Goal: Task Accomplishment & Management: Manage account settings

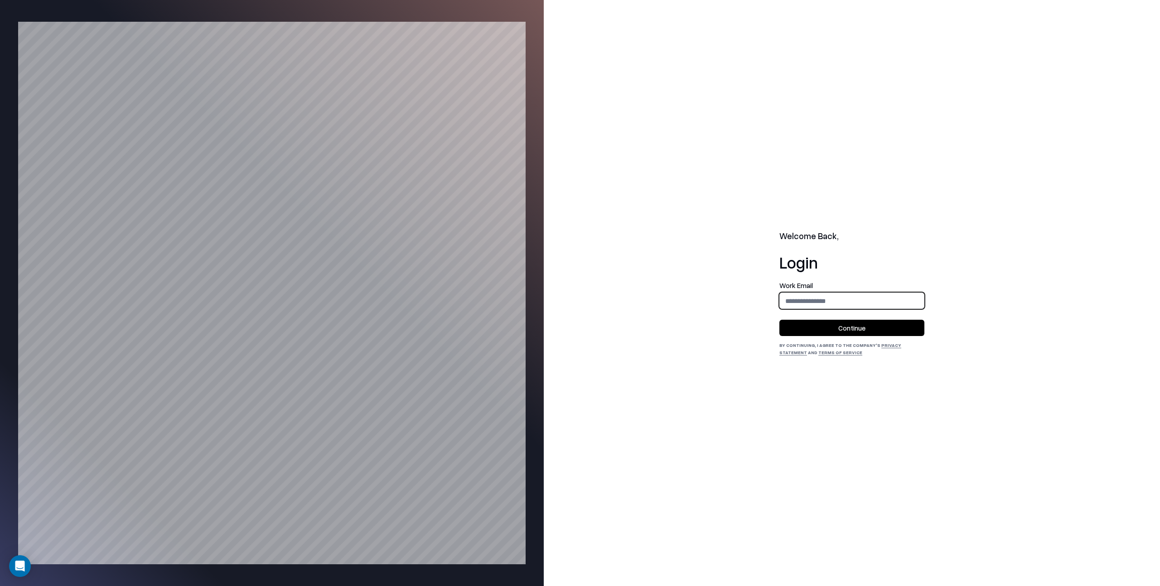
click at [818, 302] on input "email" at bounding box center [852, 301] width 144 height 17
type input "**********"
click at [854, 332] on button "Continue" at bounding box center [851, 328] width 145 height 16
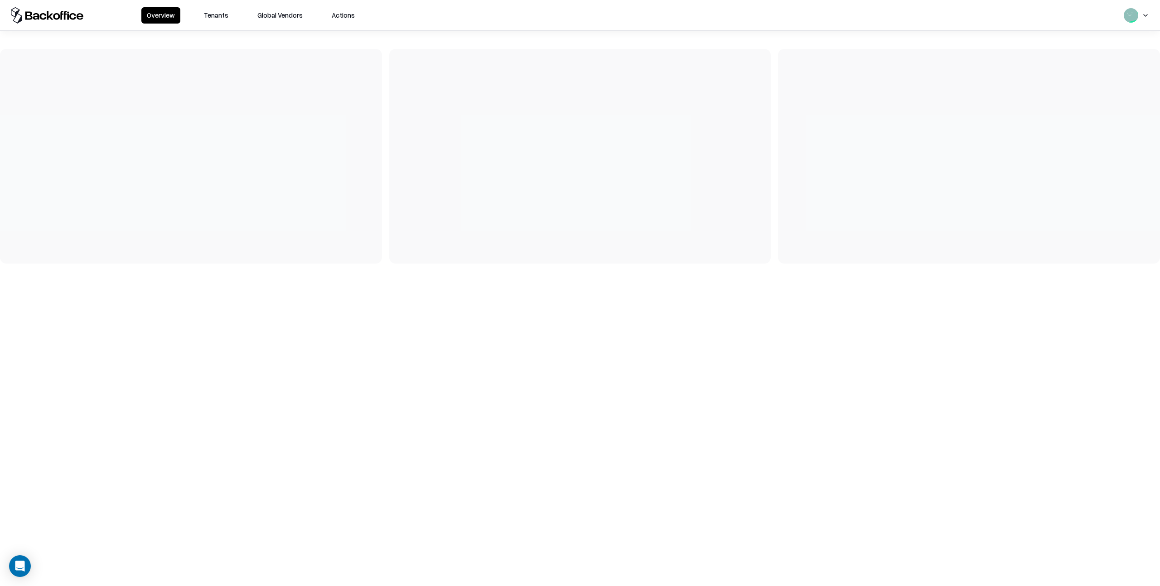
click at [212, 14] on button "Tenants" at bounding box center [215, 15] width 35 height 16
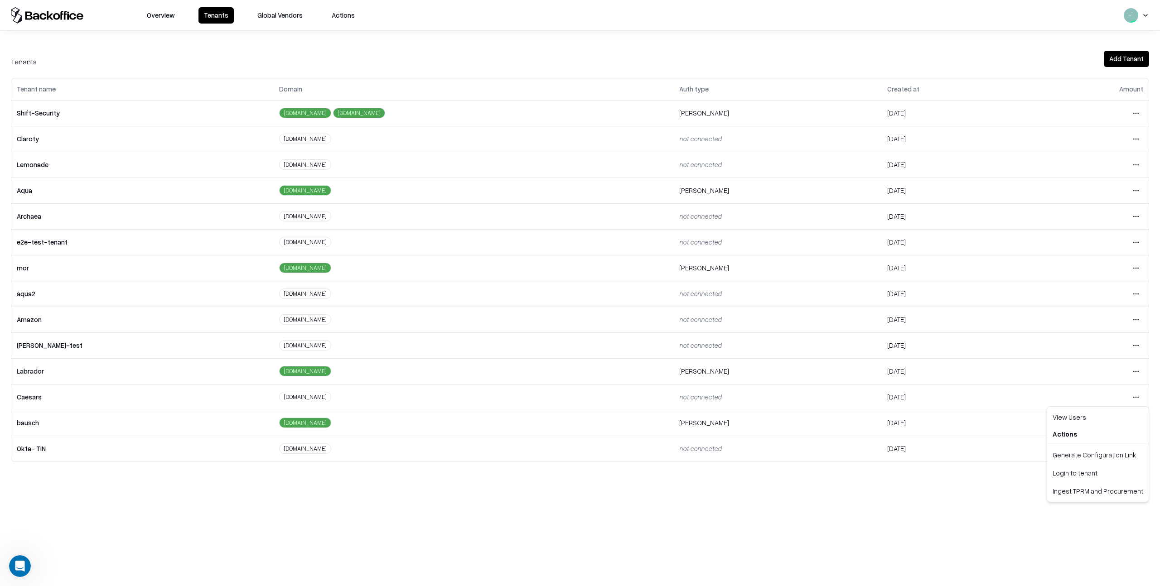
click at [1132, 398] on html "Overview Tenants Global Vendors Actions Tenants Add Tenant Tenant name Domain A…" at bounding box center [580, 293] width 1160 height 586
click at [1079, 470] on div "Login to tenant" at bounding box center [1098, 473] width 98 height 18
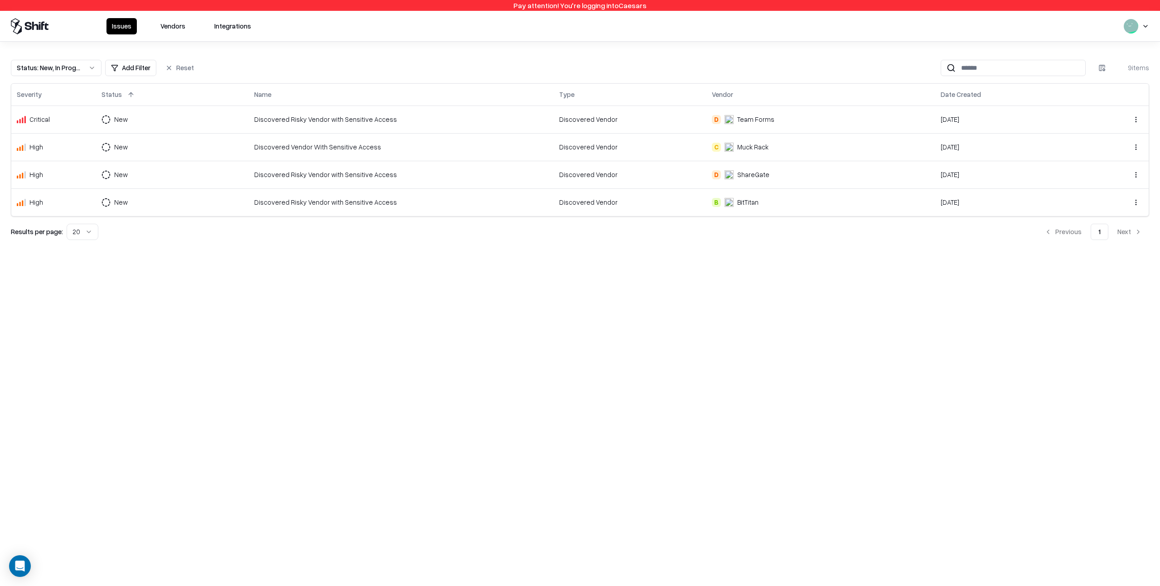
click at [515, 116] on div "Discovered Risky Vendor with Sensitive Access" at bounding box center [401, 120] width 294 height 10
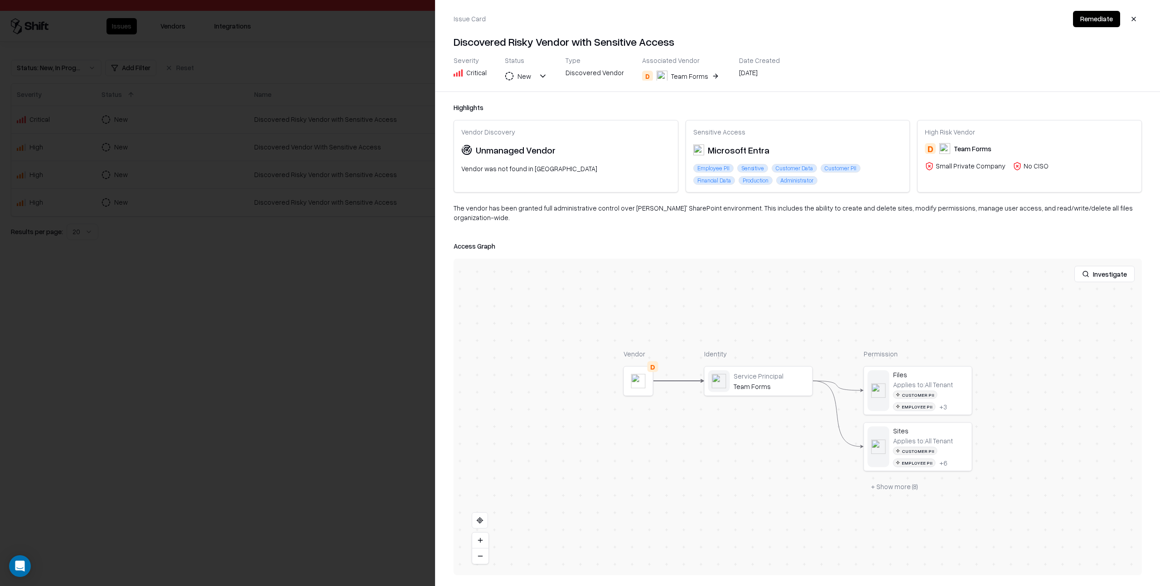
click at [1110, 266] on button "Investigate" at bounding box center [1104, 274] width 60 height 16
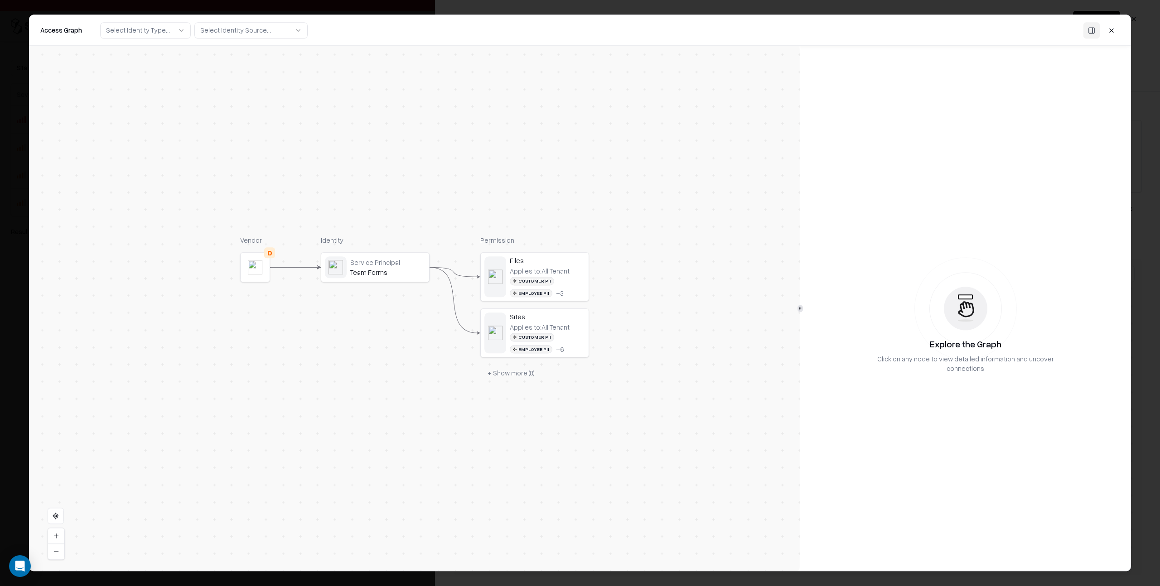
click at [1110, 31] on button at bounding box center [1111, 30] width 16 height 16
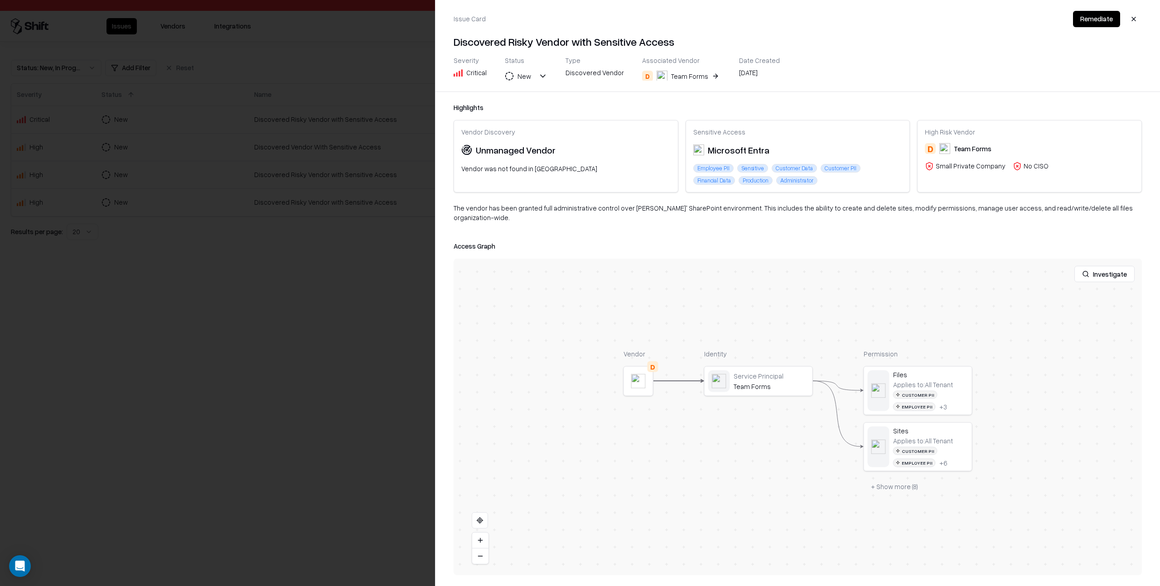
click at [1097, 267] on button "Investigate" at bounding box center [1104, 274] width 60 height 16
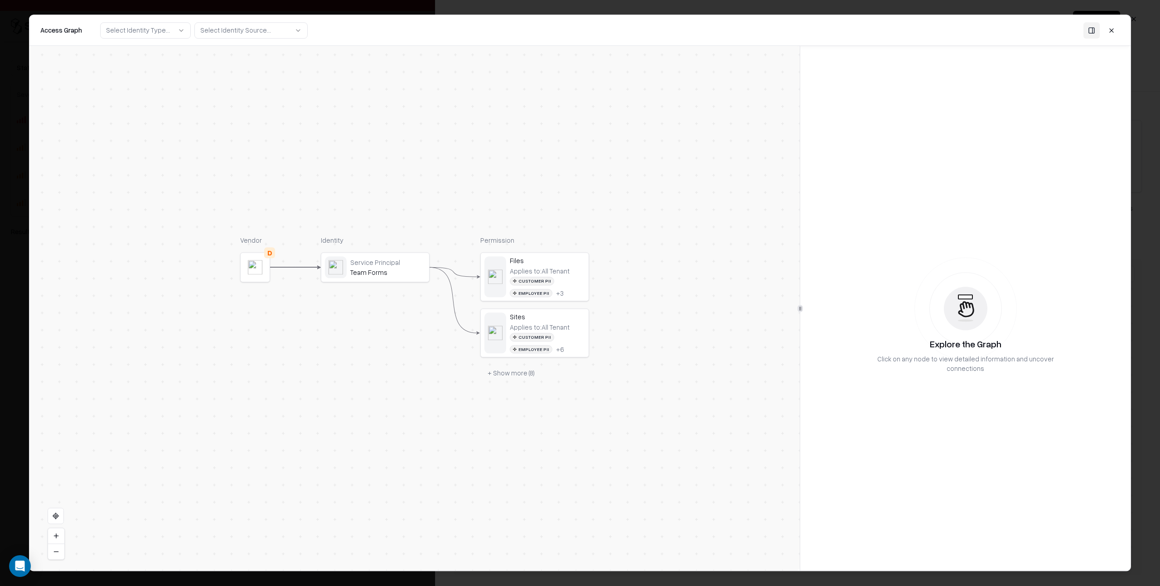
click at [1107, 28] on button at bounding box center [1111, 30] width 16 height 16
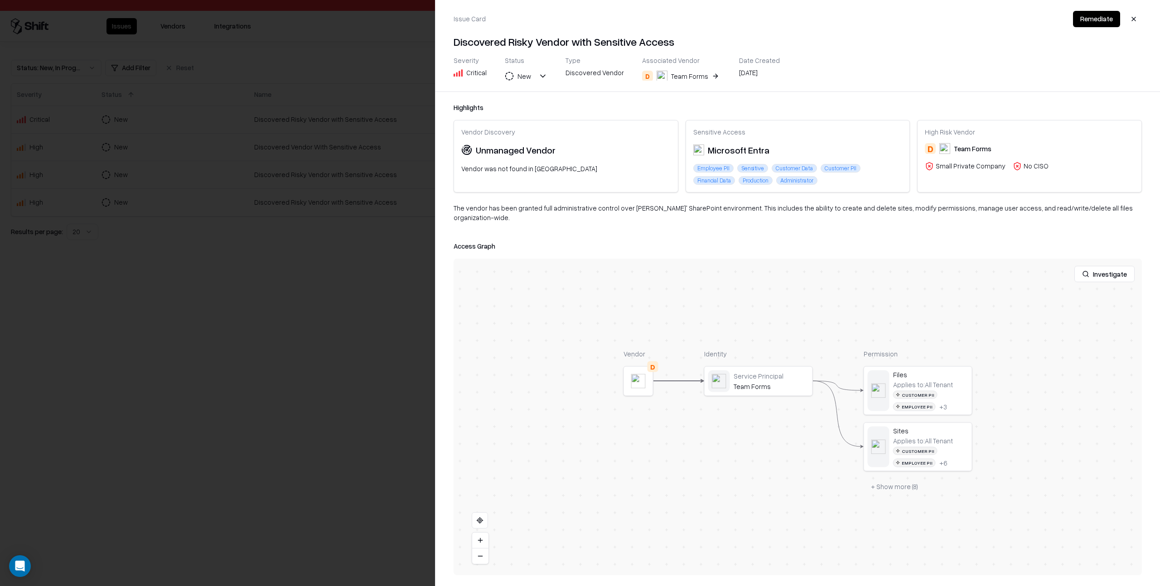
click at [1102, 18] on button "Remediate" at bounding box center [1096, 19] width 47 height 16
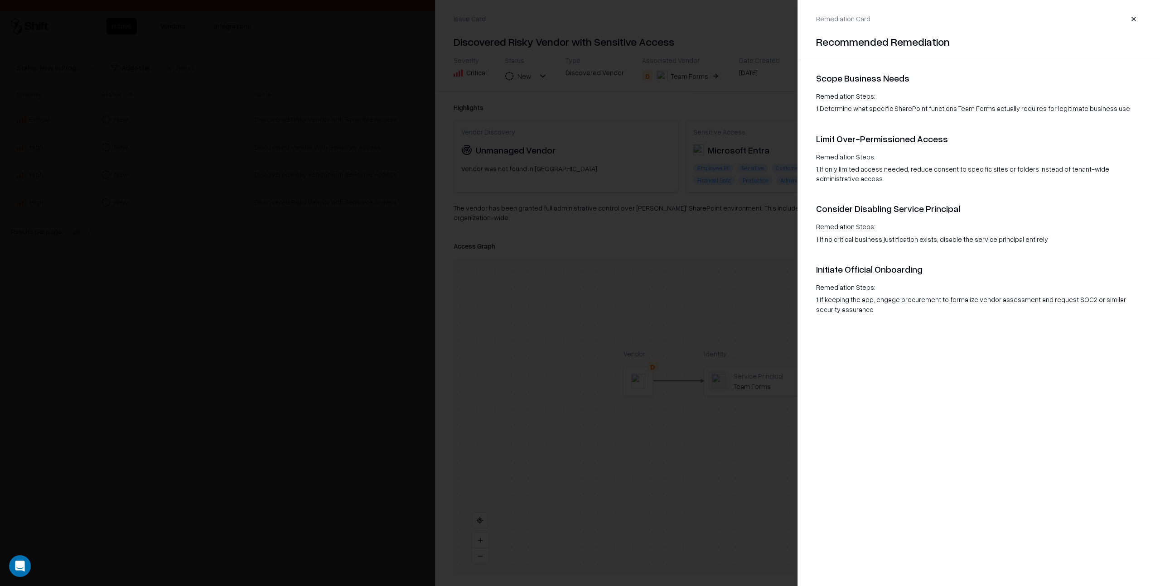
click at [725, 259] on div at bounding box center [580, 293] width 1160 height 586
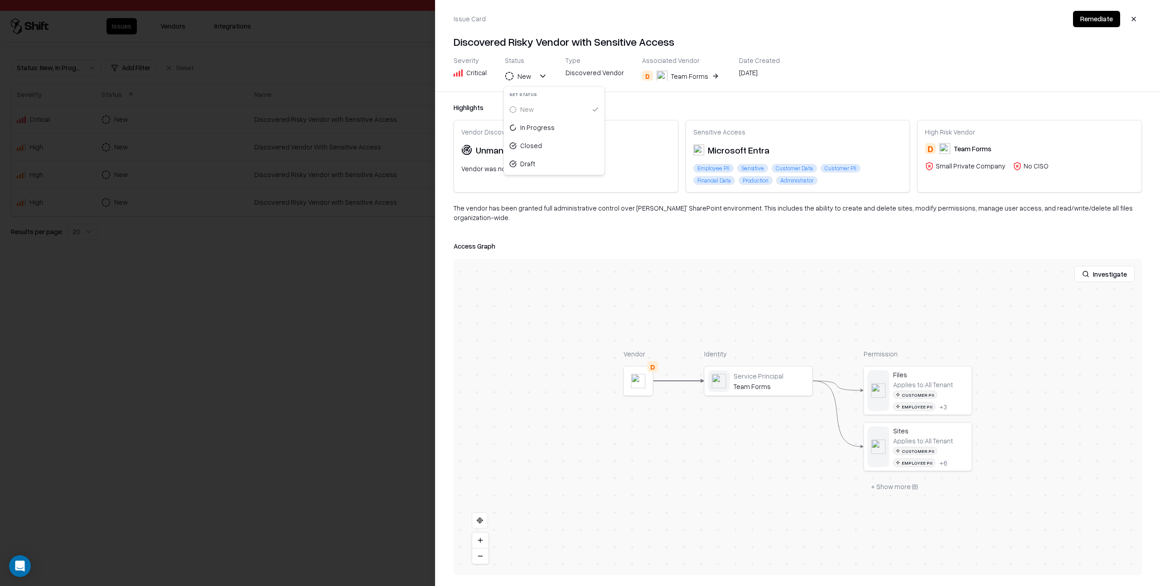
click at [532, 76] on button "New" at bounding box center [526, 76] width 43 height 16
click at [482, 77] on div "Critical" at bounding box center [476, 73] width 20 height 10
click at [1135, 17] on button "button" at bounding box center [1133, 19] width 16 height 16
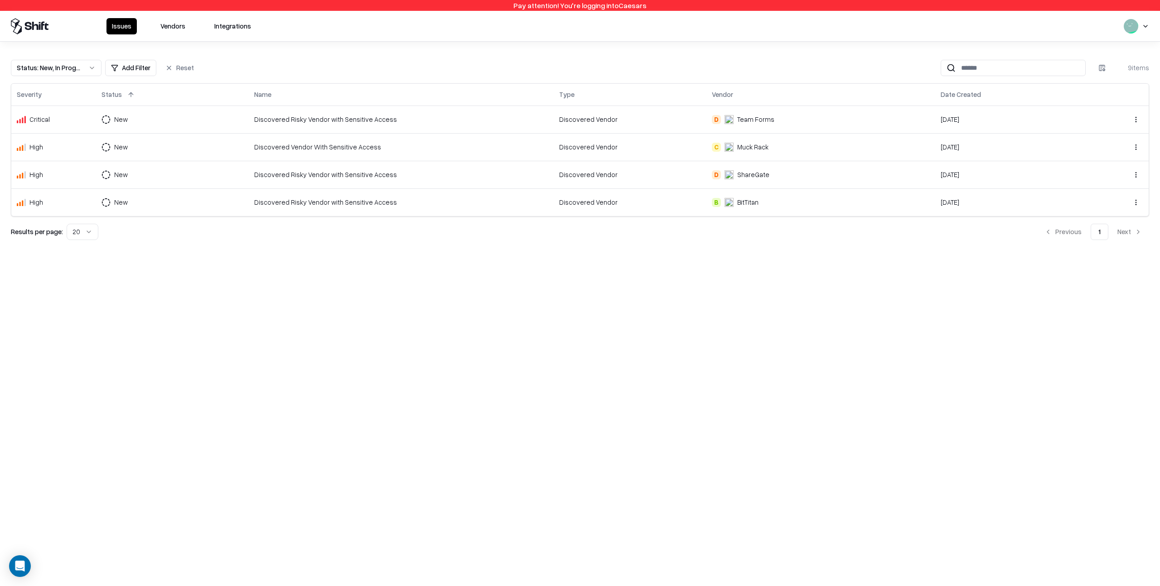
click at [178, 26] on button "Vendors" at bounding box center [173, 26] width 36 height 16
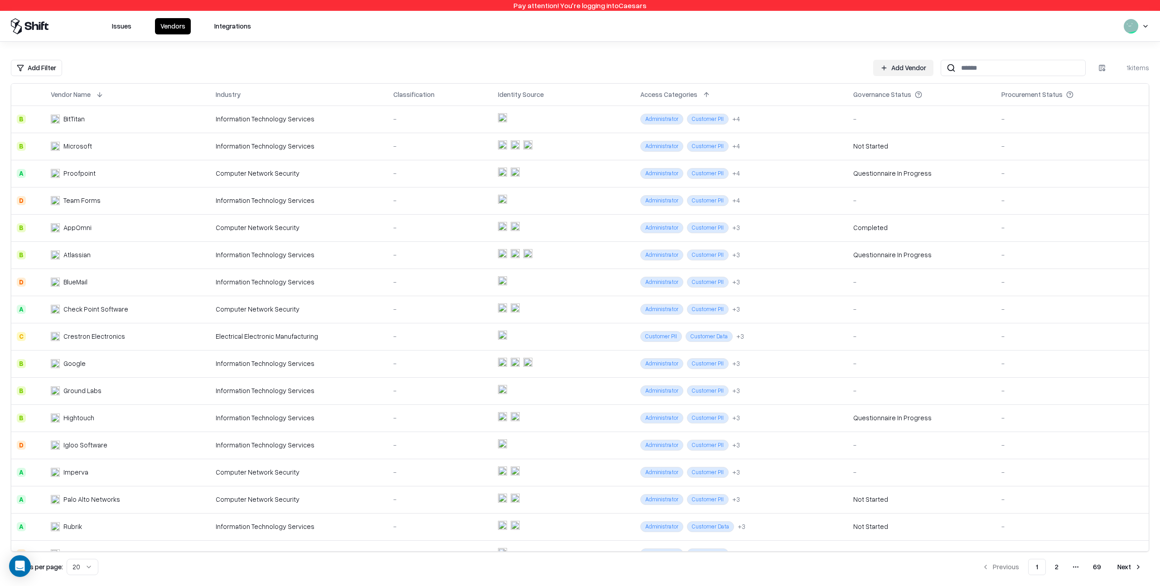
click at [361, 122] on div "Information Technology Services" at bounding box center [299, 119] width 167 height 10
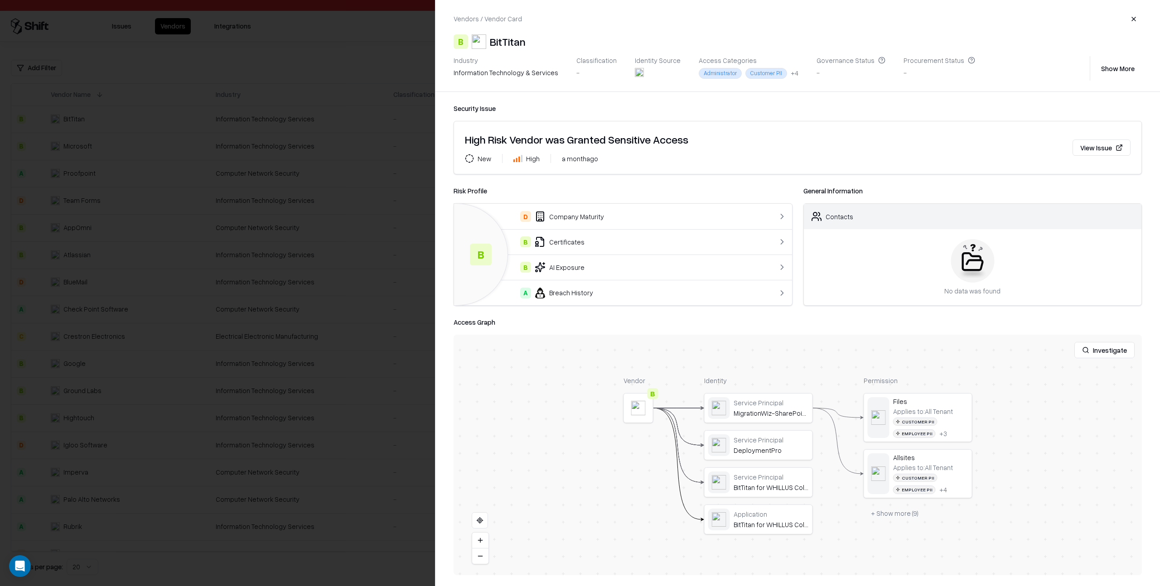
click at [1105, 349] on button "Investigate" at bounding box center [1104, 350] width 60 height 16
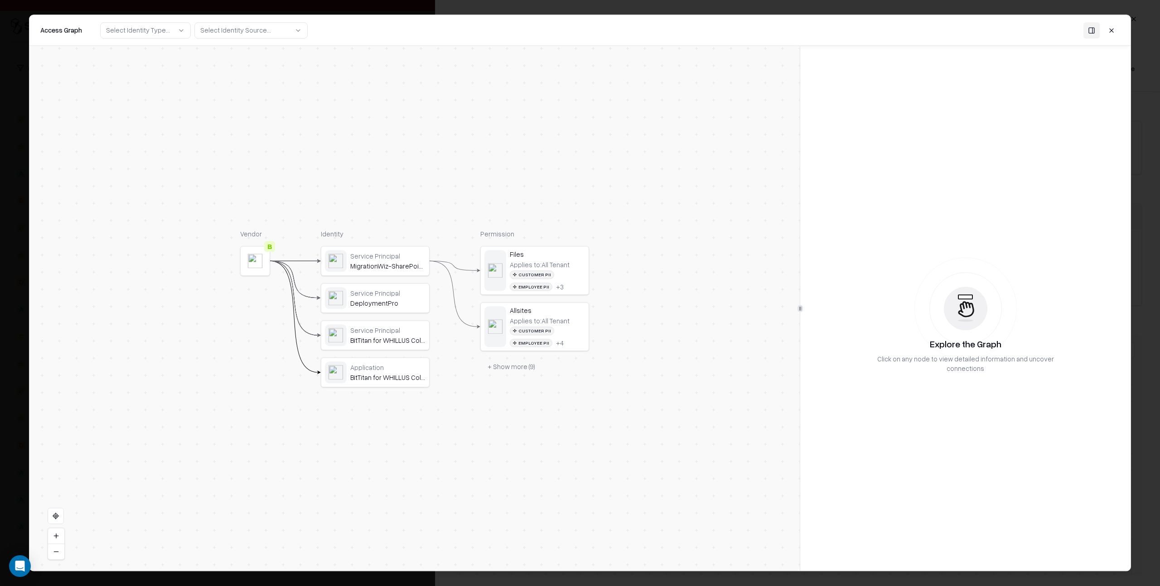
click at [383, 262] on div "MigrationWiz-SharePoint-Delegated" at bounding box center [387, 266] width 75 height 8
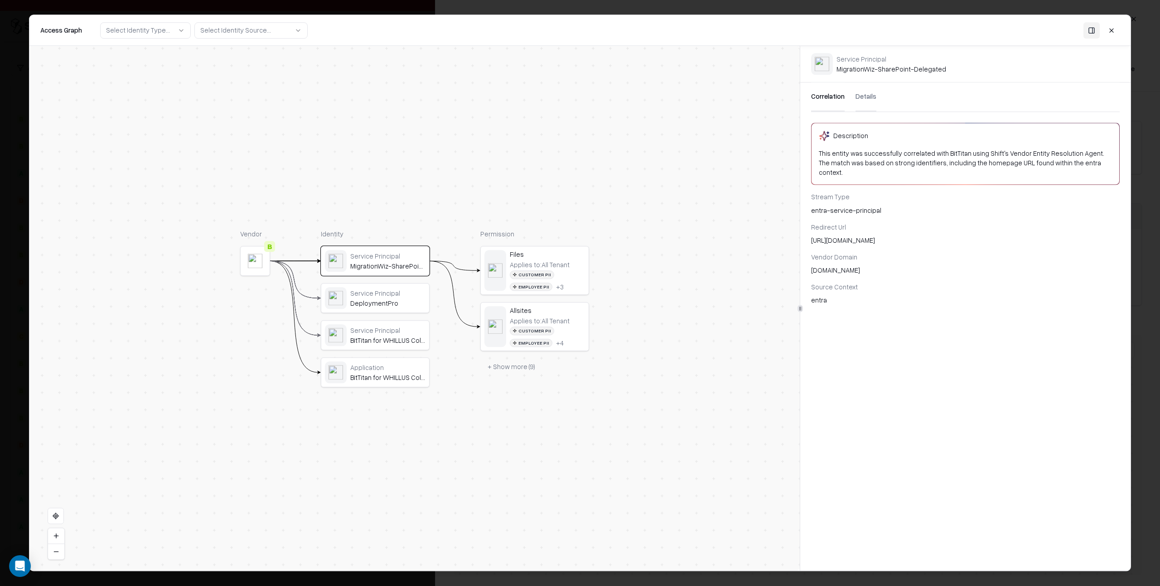
click at [866, 98] on button "Details" at bounding box center [865, 96] width 21 height 29
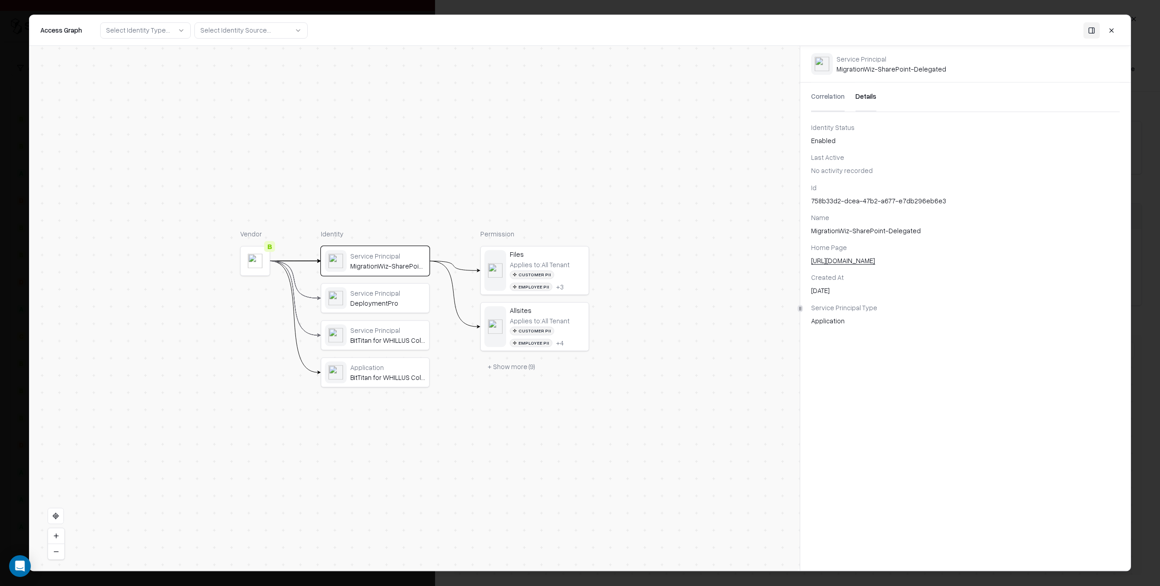
click at [836, 96] on button "Correlation" at bounding box center [828, 96] width 34 height 29
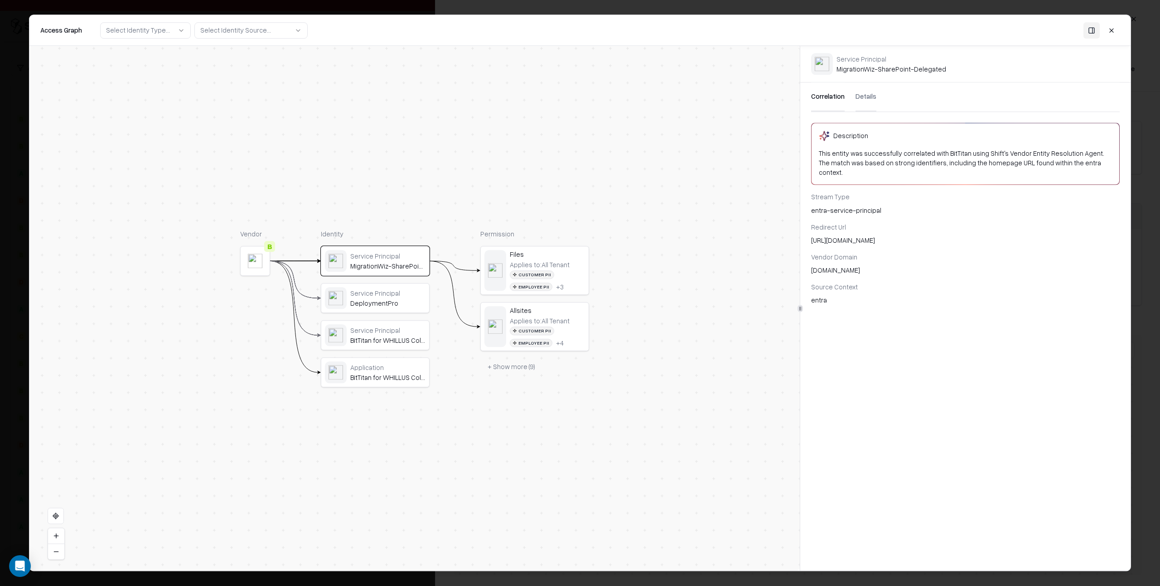
click at [862, 96] on button "Details" at bounding box center [865, 96] width 21 height 29
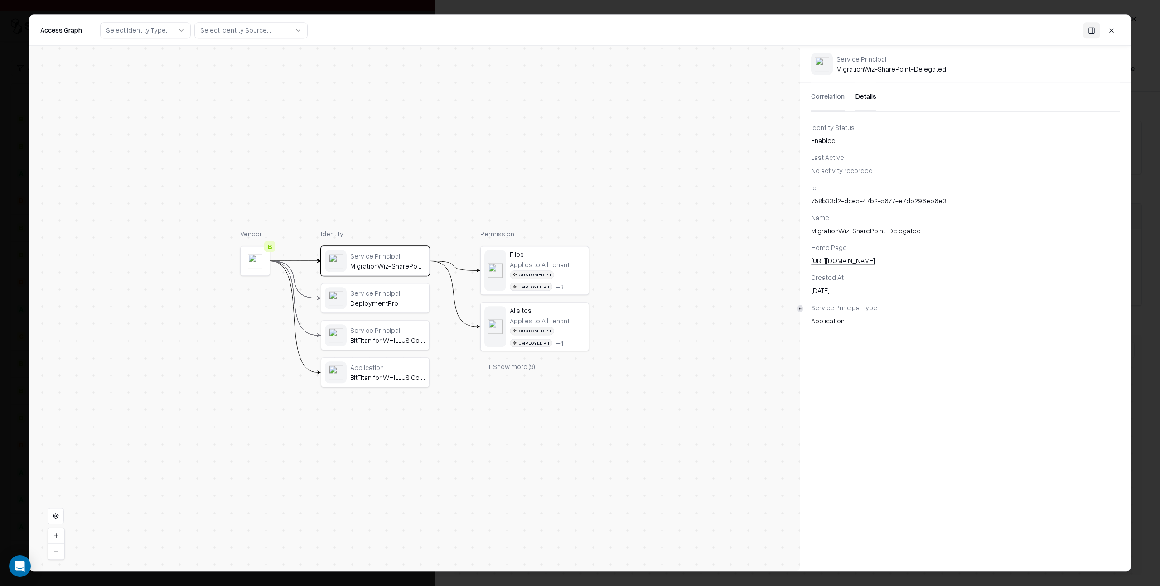
drag, startPoint x: 832, startPoint y: 98, endPoint x: 838, endPoint y: 99, distance: 6.4
click at [832, 98] on button "Correlation" at bounding box center [828, 96] width 34 height 29
click at [860, 96] on button "Details" at bounding box center [865, 96] width 21 height 29
click at [824, 98] on button "Correlation" at bounding box center [828, 96] width 34 height 29
click at [867, 96] on button "Details" at bounding box center [865, 96] width 21 height 29
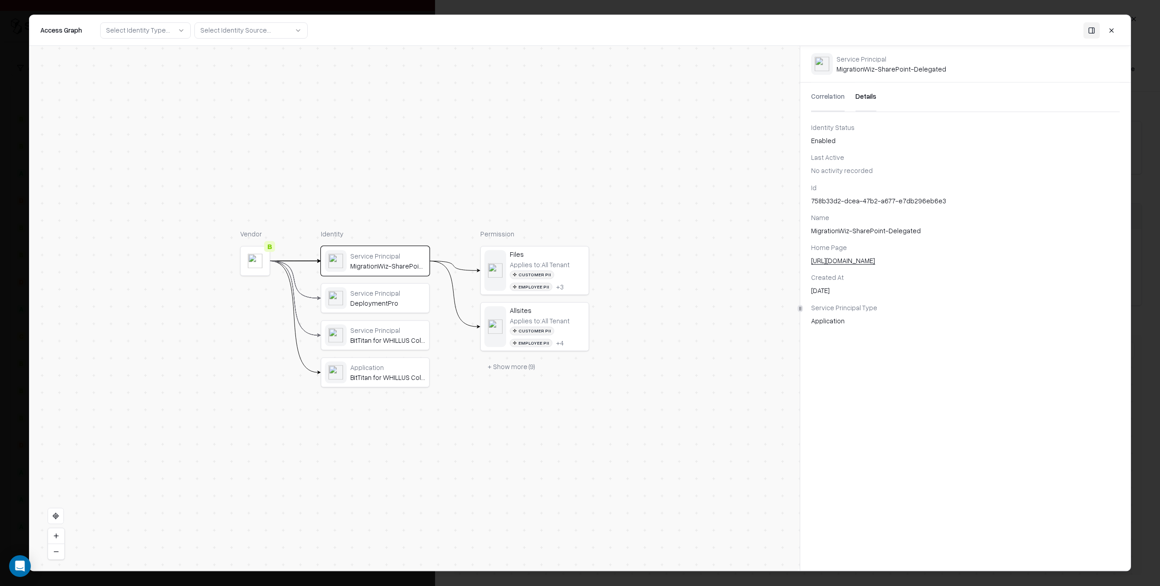
click at [826, 96] on button "Correlation" at bounding box center [828, 96] width 34 height 29
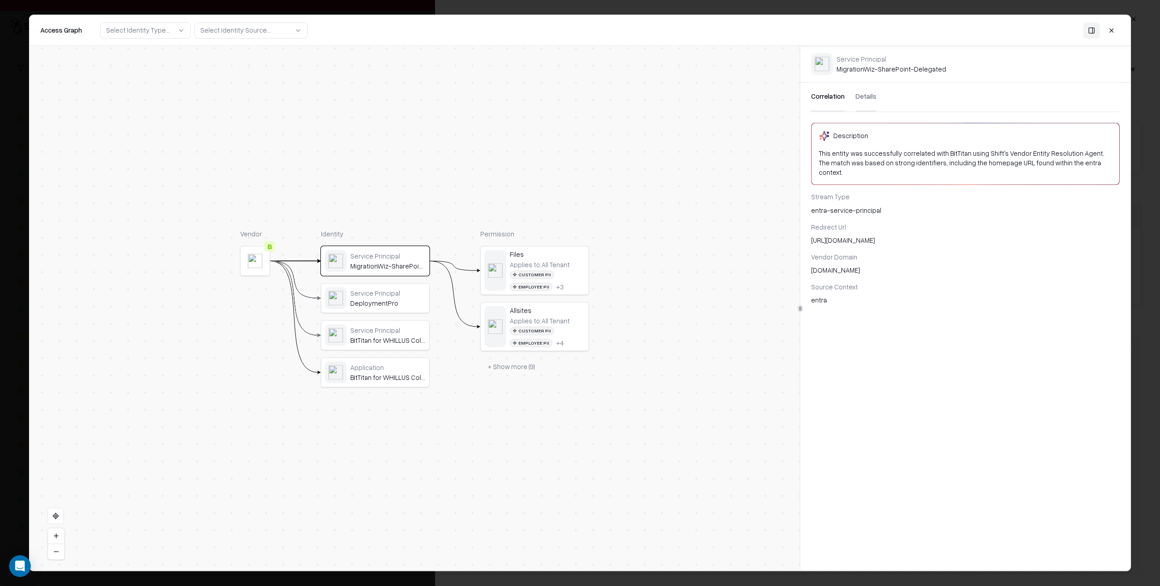
click at [390, 299] on div "DeploymentPro" at bounding box center [387, 303] width 75 height 8
click at [382, 330] on div "Service Principal" at bounding box center [387, 330] width 75 height 8
click at [372, 370] on div "Application" at bounding box center [387, 367] width 75 height 8
click at [375, 337] on div "BitTitan for WHILLUS Collapse Project" at bounding box center [386, 340] width 75 height 8
click at [380, 301] on div "DeploymentPro" at bounding box center [386, 303] width 75 height 8
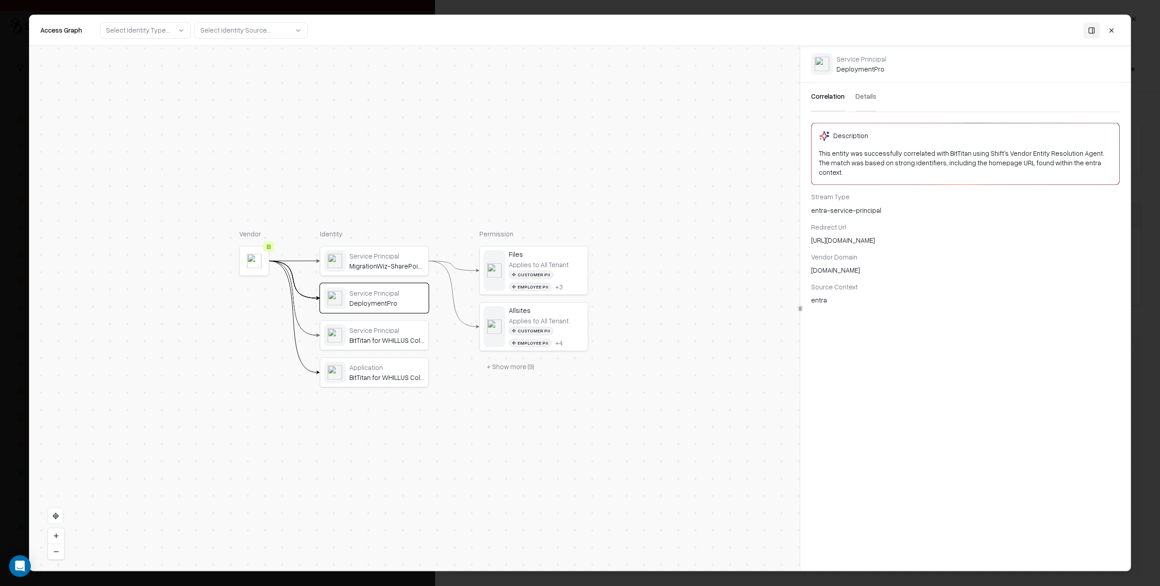
click at [380, 258] on div "Service Principal" at bounding box center [386, 256] width 75 height 8
click at [533, 258] on div "Files" at bounding box center [546, 254] width 75 height 8
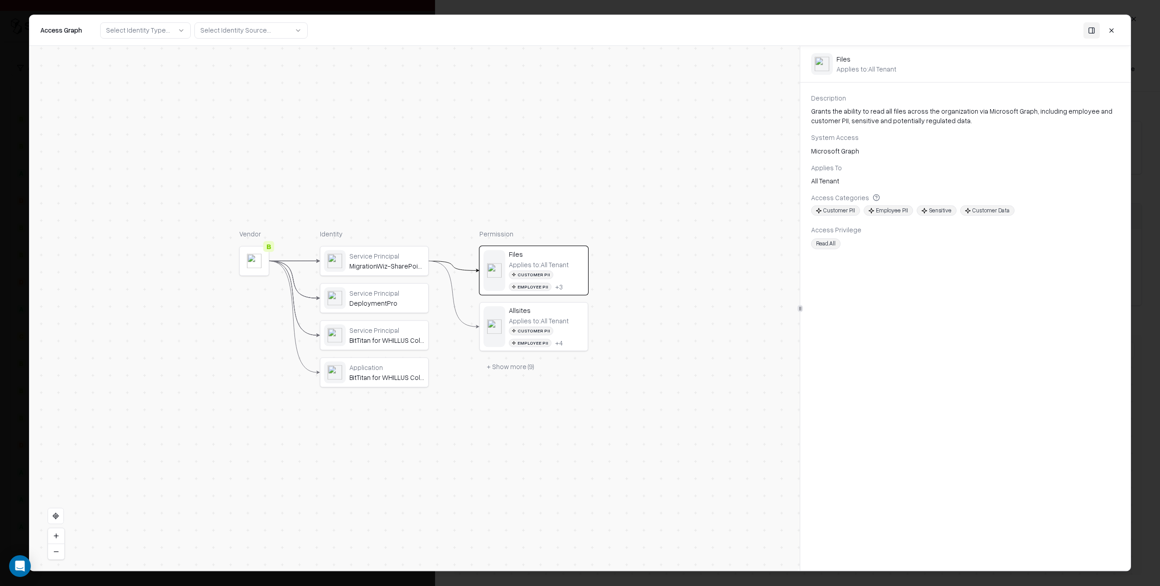
click at [560, 334] on div "Customer PII Employee PII + 4" at bounding box center [546, 337] width 75 height 20
click at [1112, 31] on button at bounding box center [1111, 30] width 16 height 16
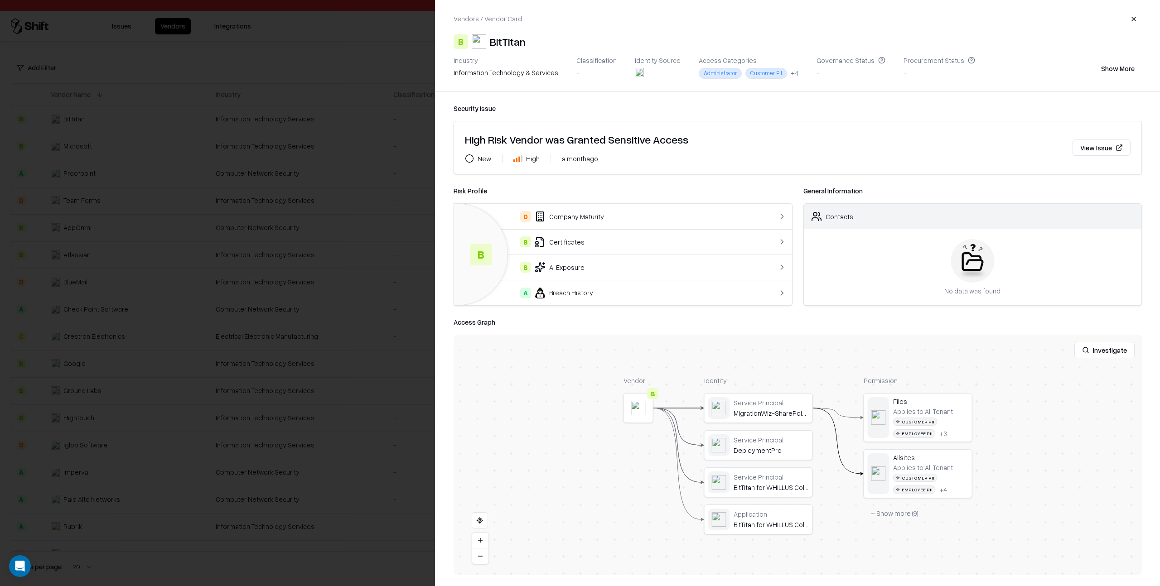
click at [1112, 68] on button "Show More" at bounding box center [1117, 68] width 48 height 16
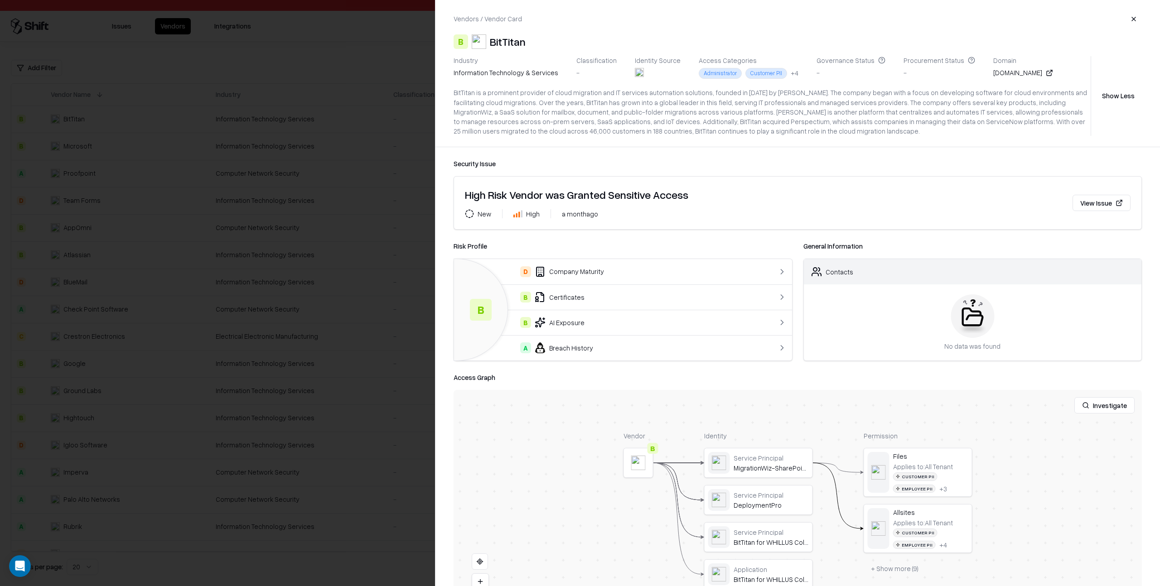
click at [1134, 19] on button "button" at bounding box center [1133, 19] width 16 height 16
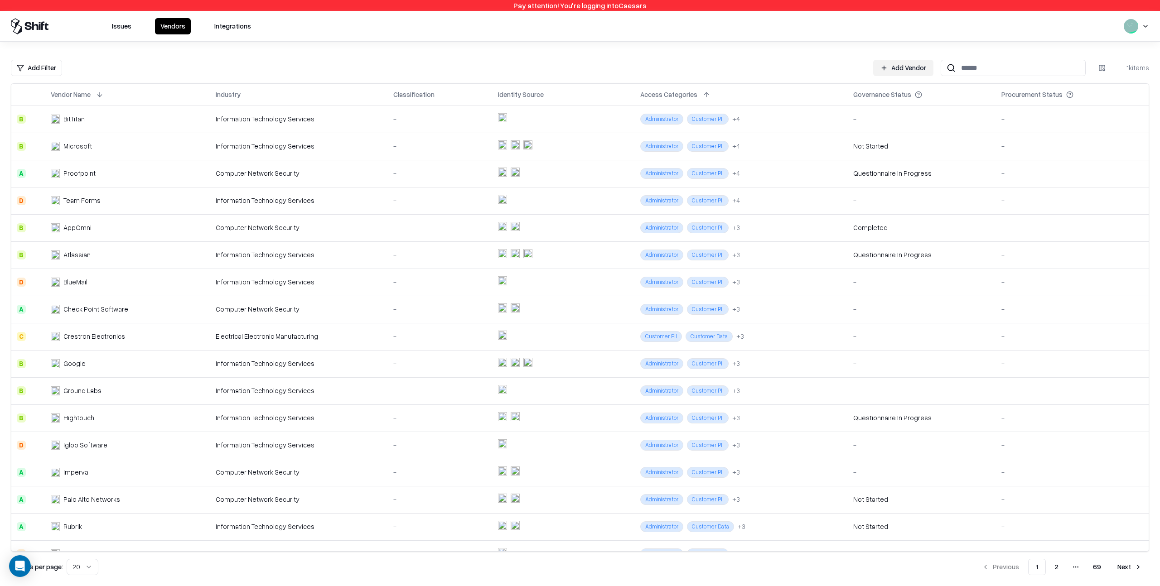
click at [233, 28] on button "Integrations" at bounding box center [233, 26] width 48 height 16
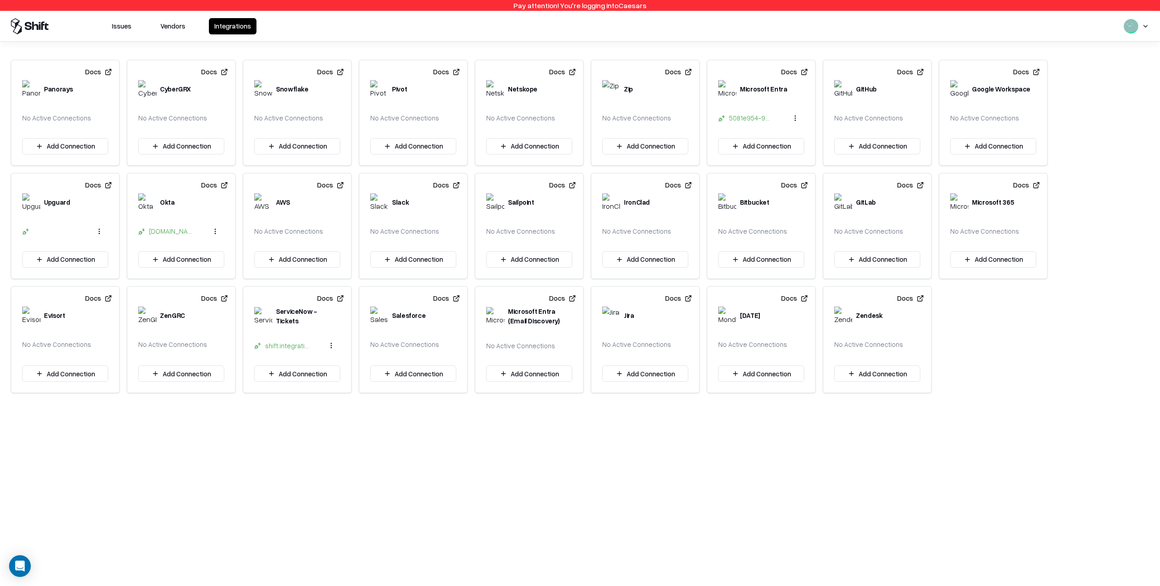
click at [122, 27] on button "Issues" at bounding box center [121, 26] width 30 height 16
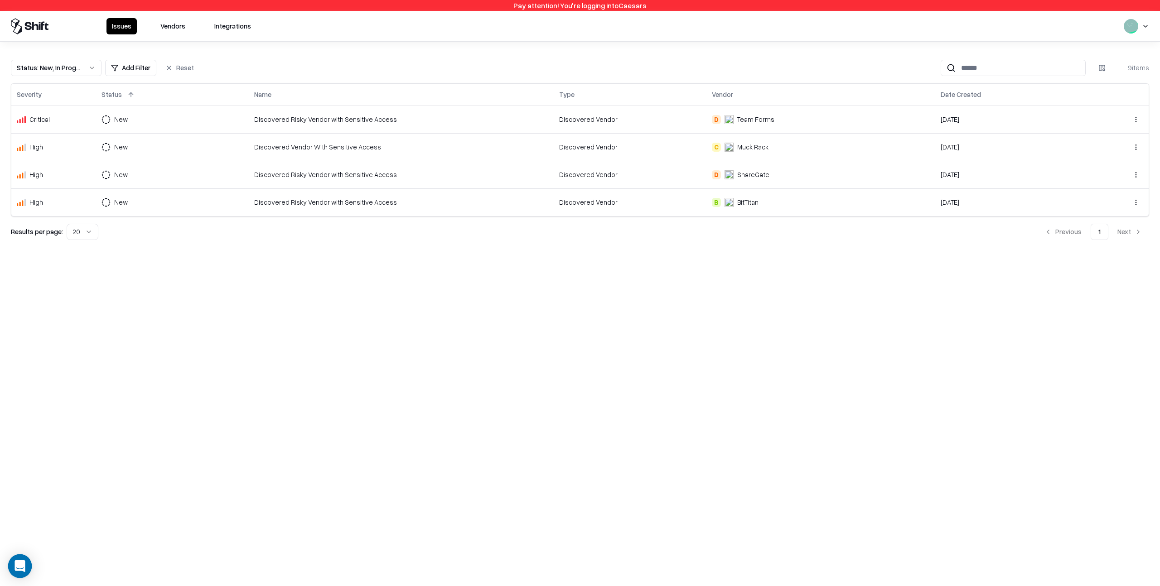
click at [21, 564] on icon "Open Intercom Messenger" at bounding box center [19, 566] width 10 height 12
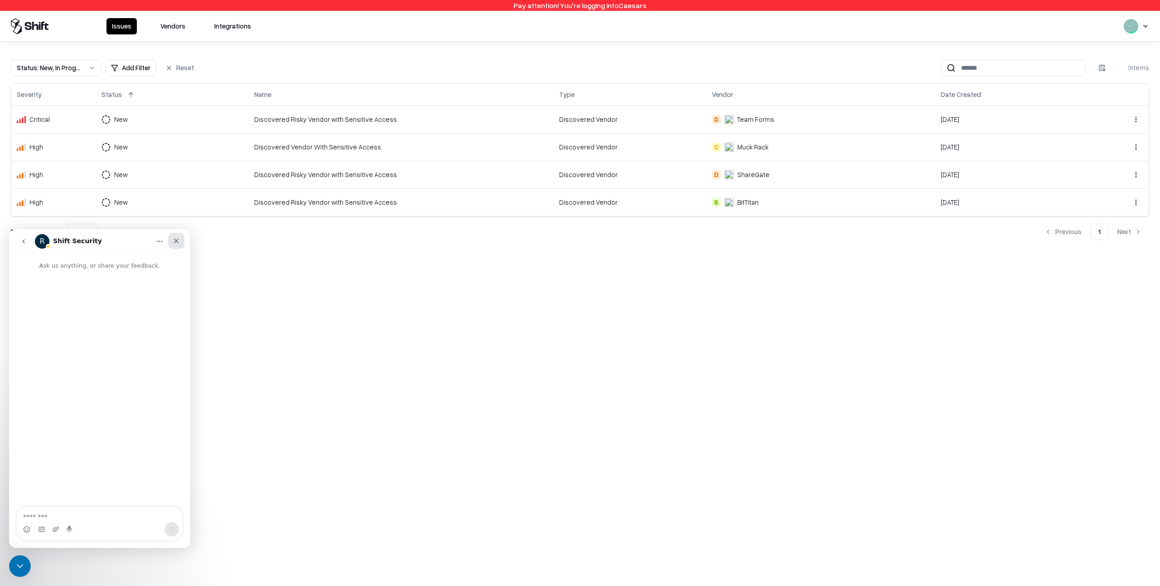
click at [180, 241] on div "Close" at bounding box center [176, 241] width 16 height 16
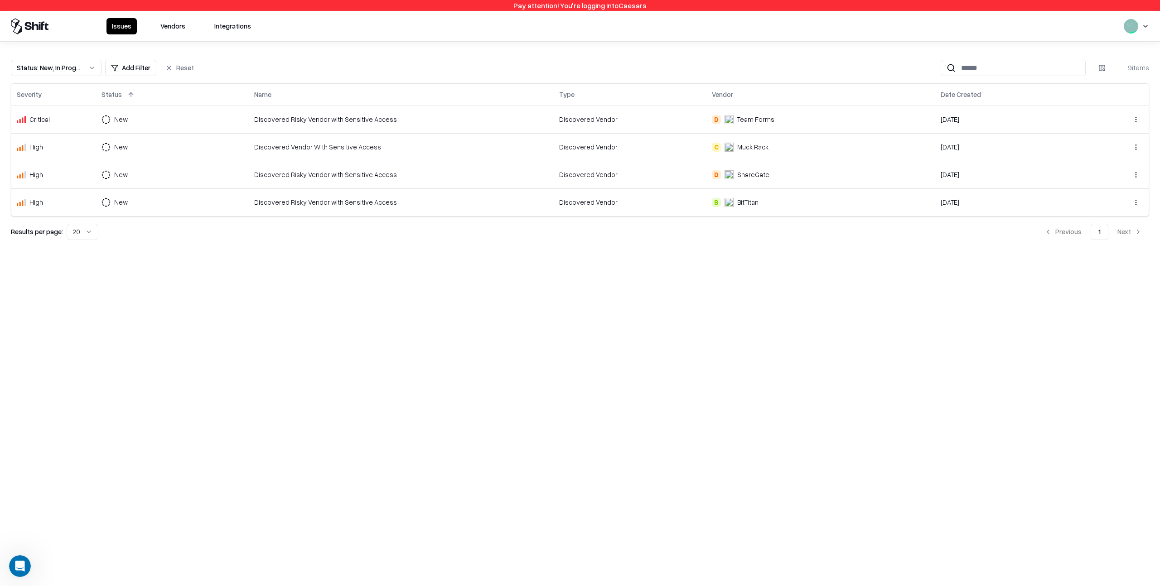
click at [100, 480] on div "Pay attention! You're logging into Caesars Issues Vendors Integrations Status :…" at bounding box center [580, 293] width 1160 height 586
